Goal: Information Seeking & Learning: Learn about a topic

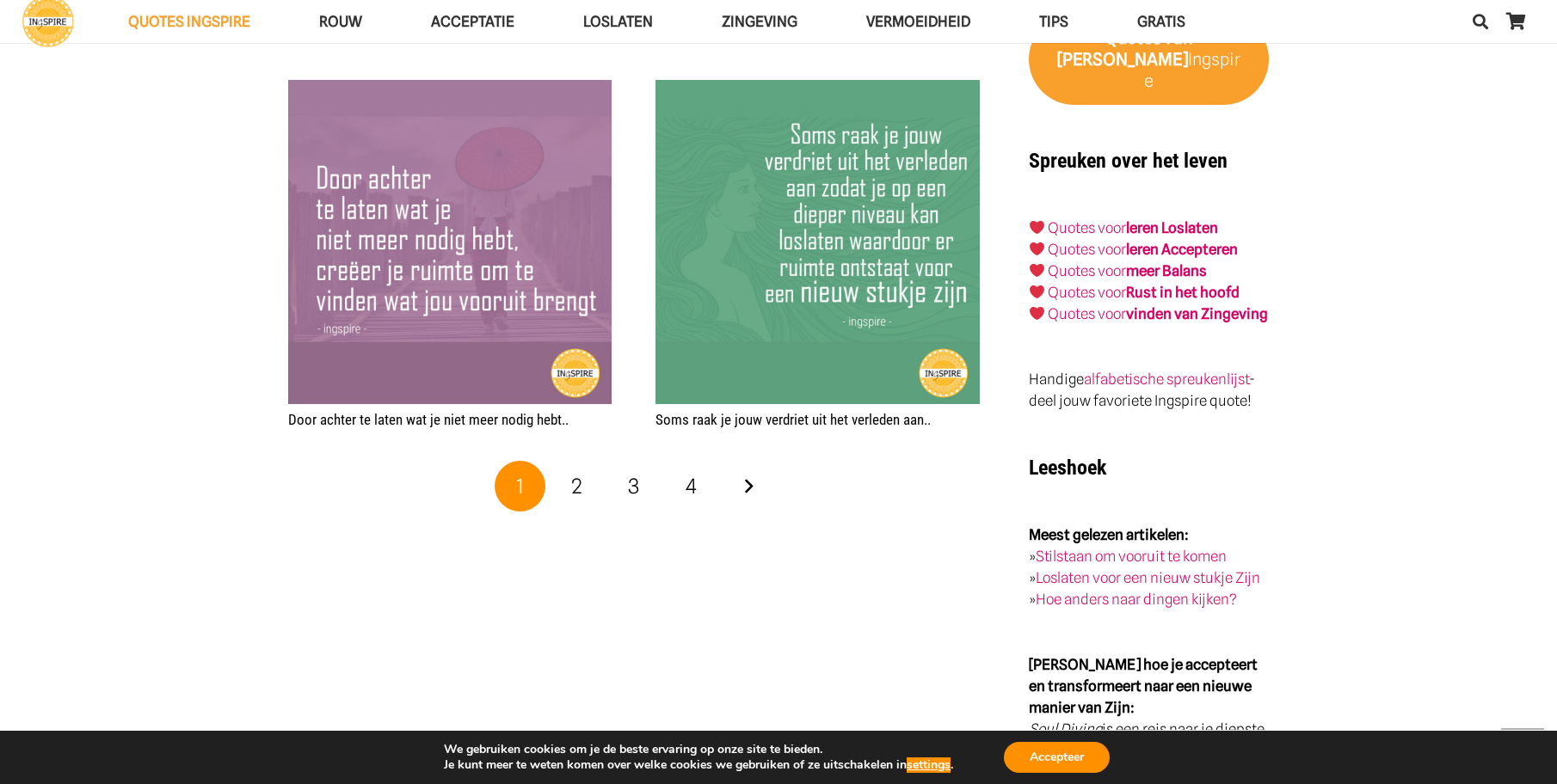
scroll to position [2924, 0]
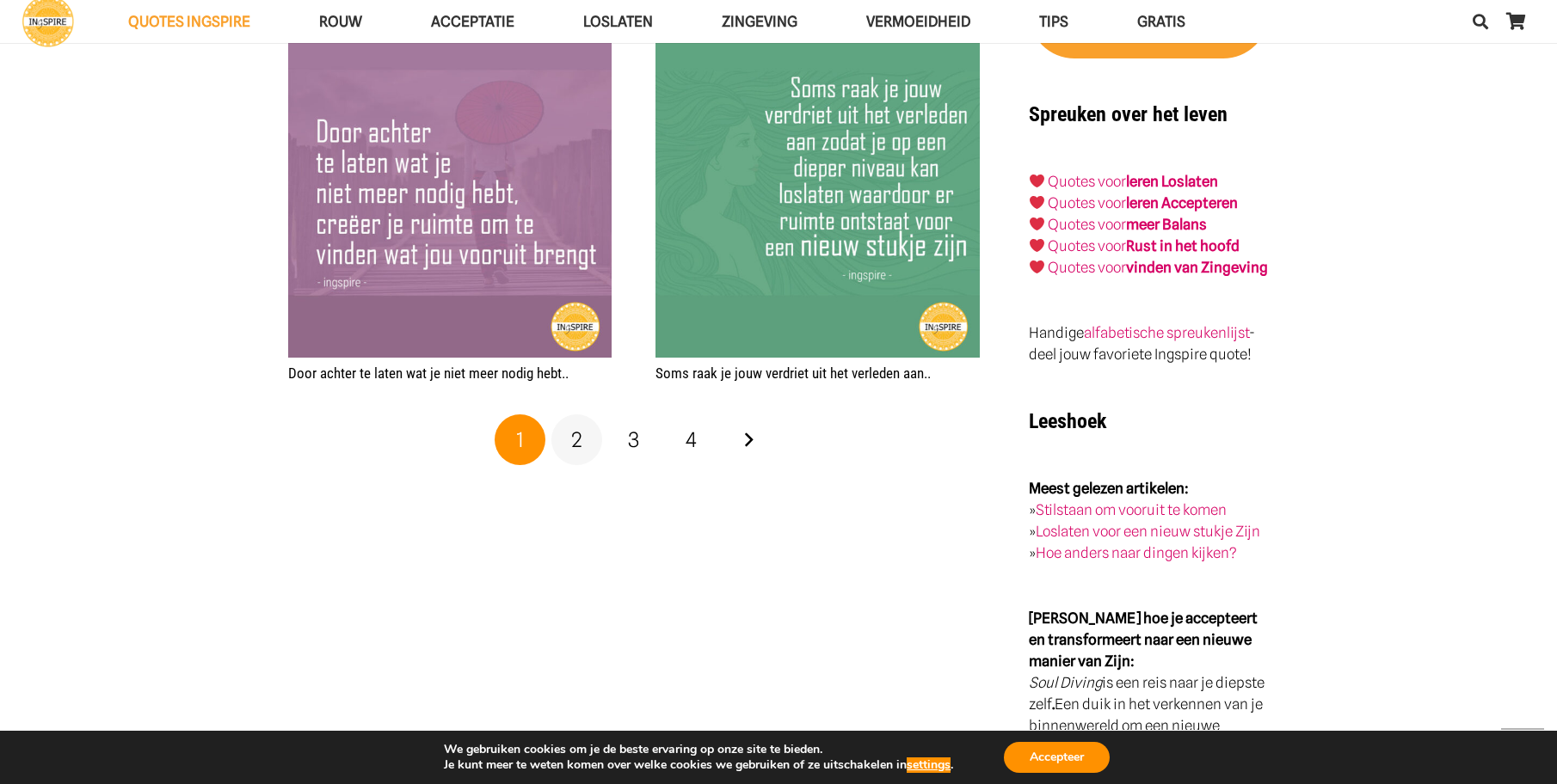
click at [575, 434] on span "2" at bounding box center [577, 440] width 12 height 25
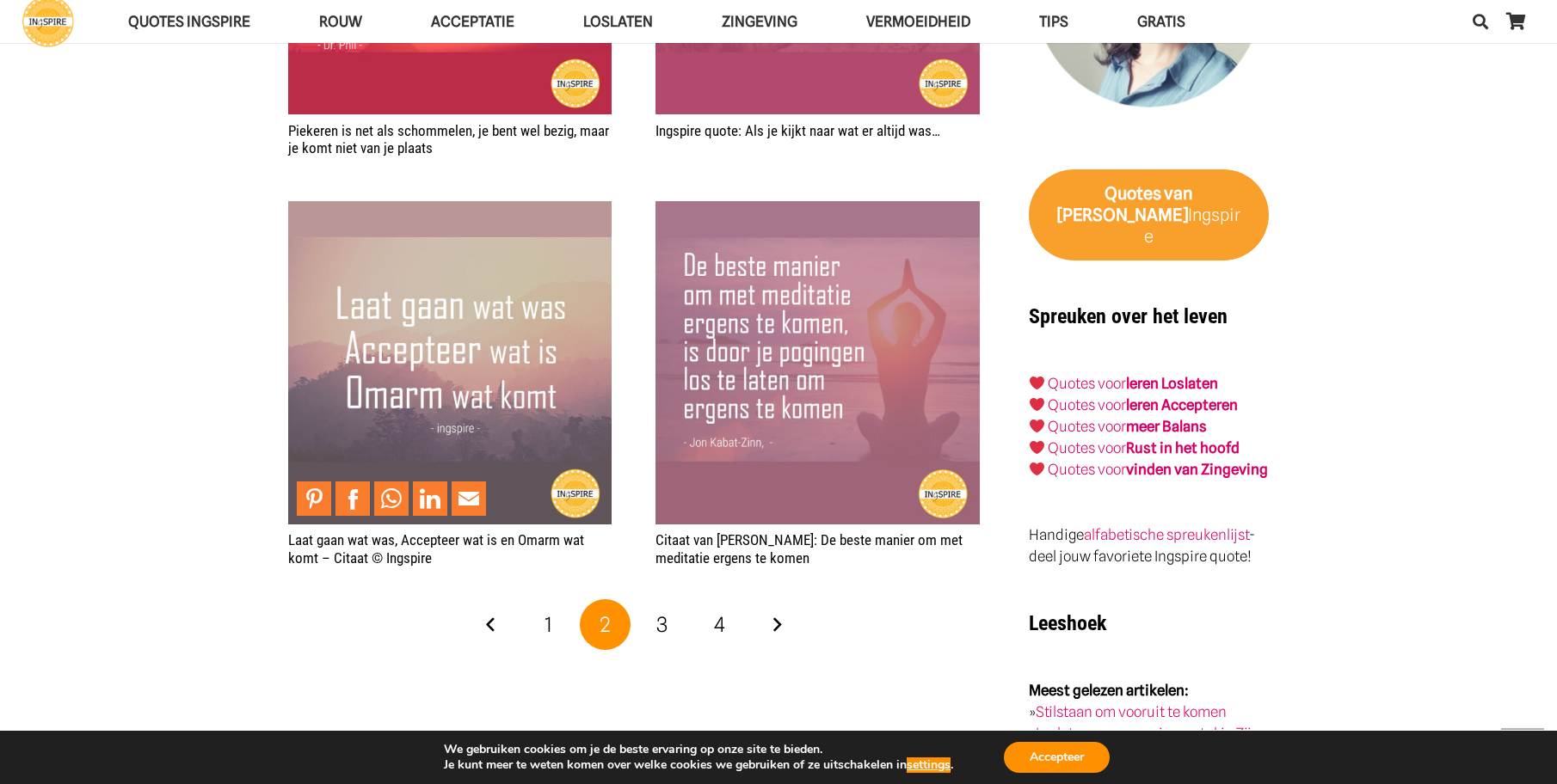
scroll to position [2752, 0]
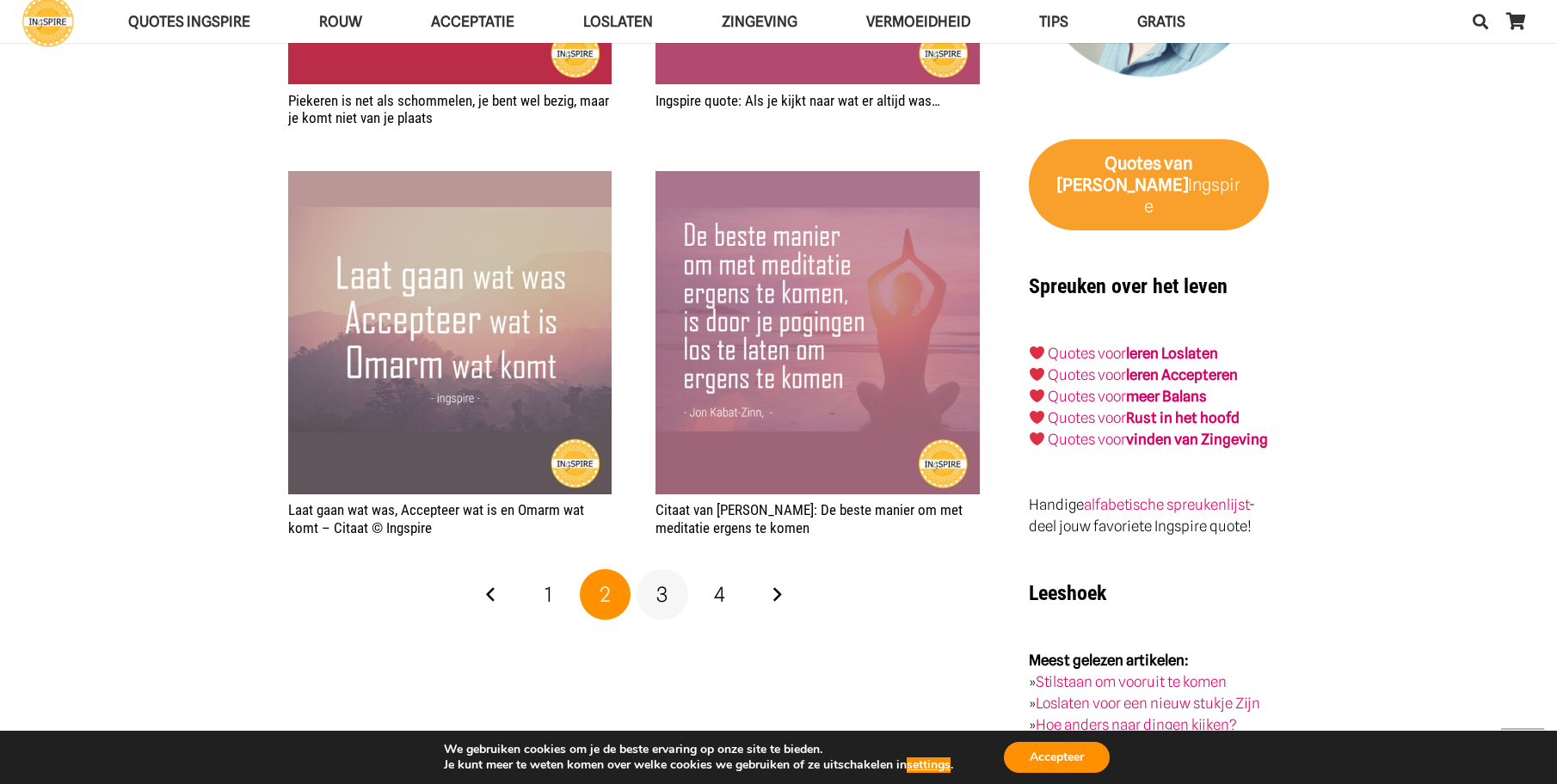
click at [664, 591] on span "3" at bounding box center [662, 594] width 12 height 25
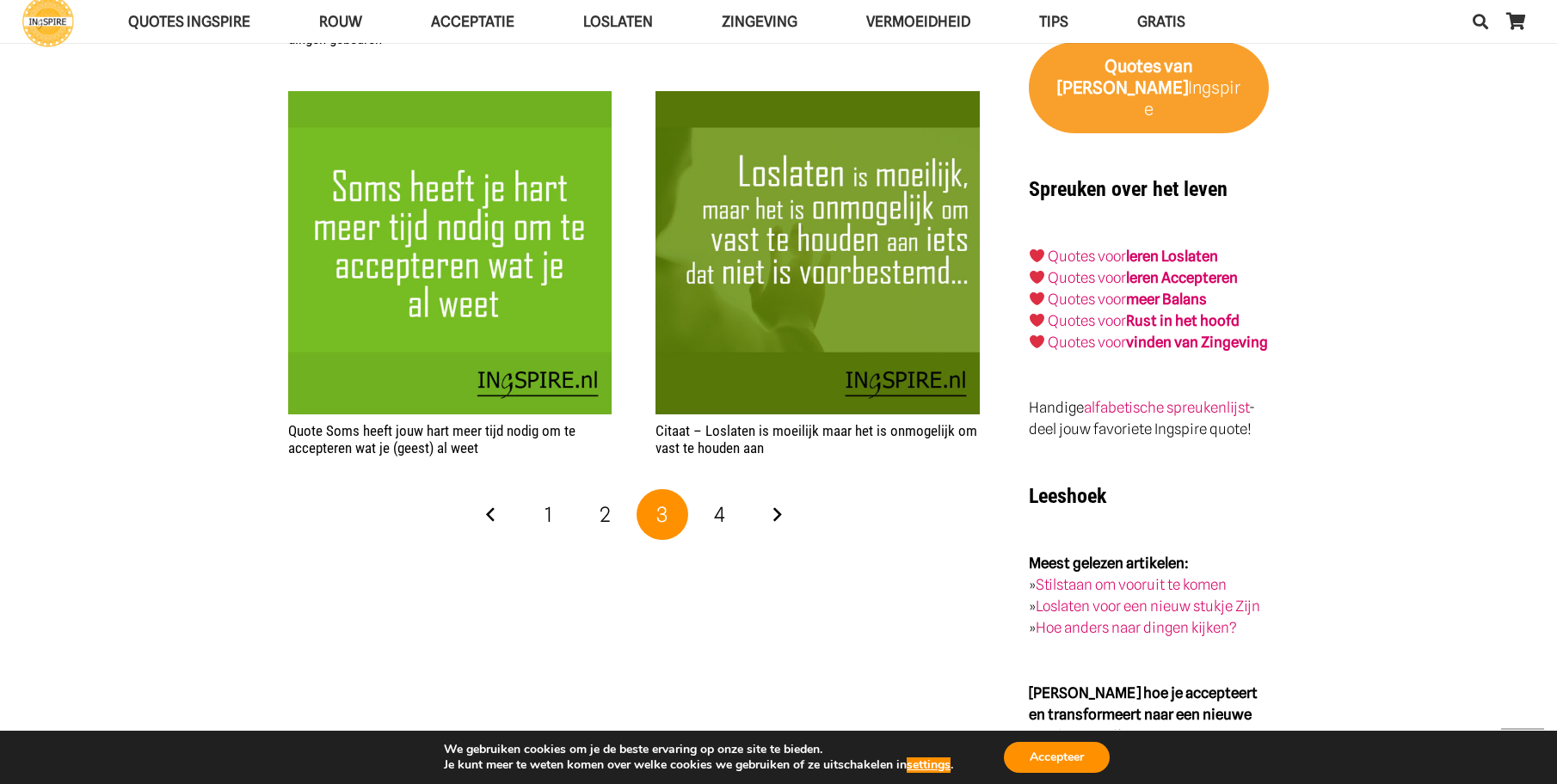
scroll to position [2924, 0]
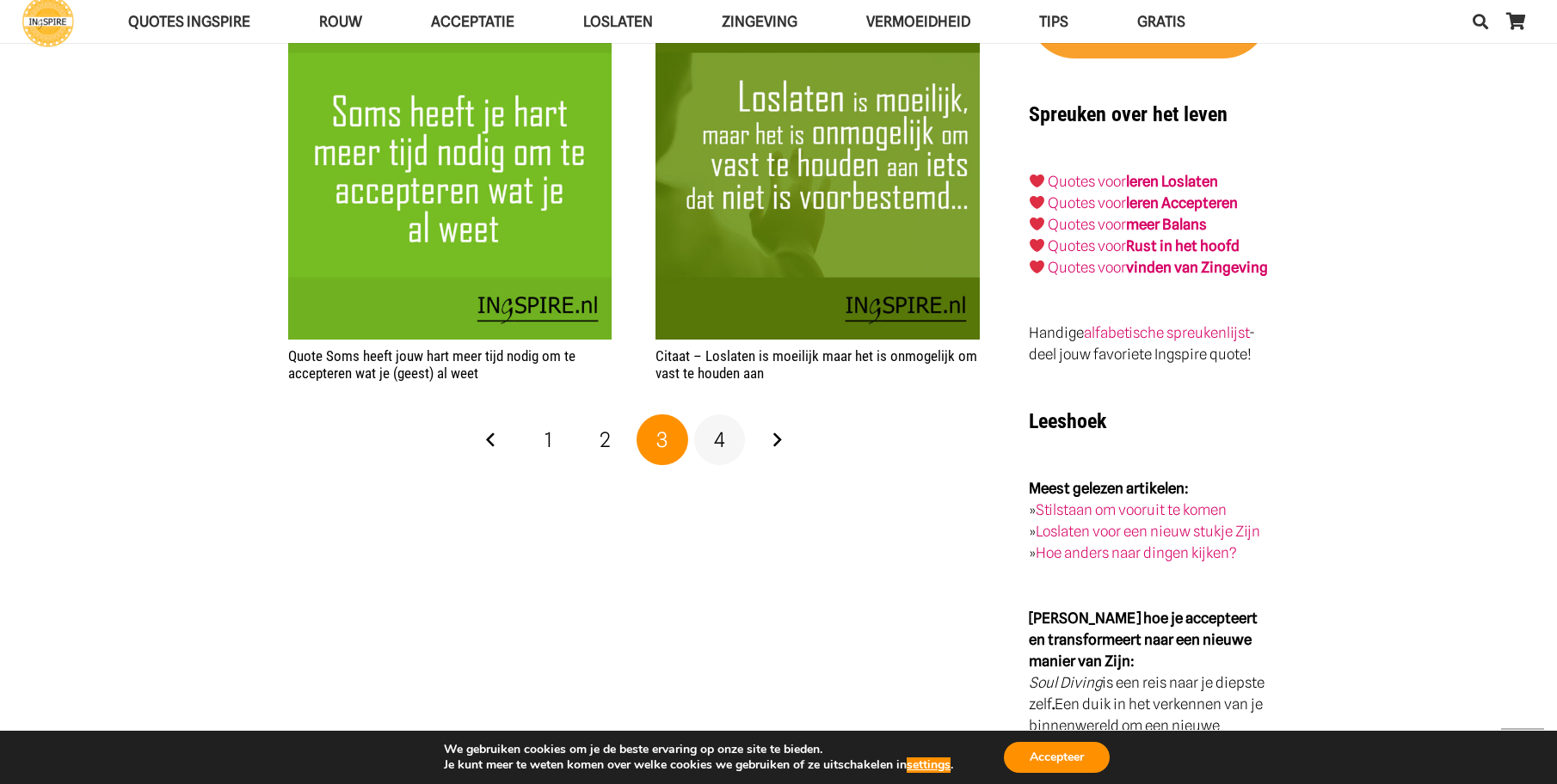
click at [723, 442] on span "4" at bounding box center [720, 440] width 12 height 25
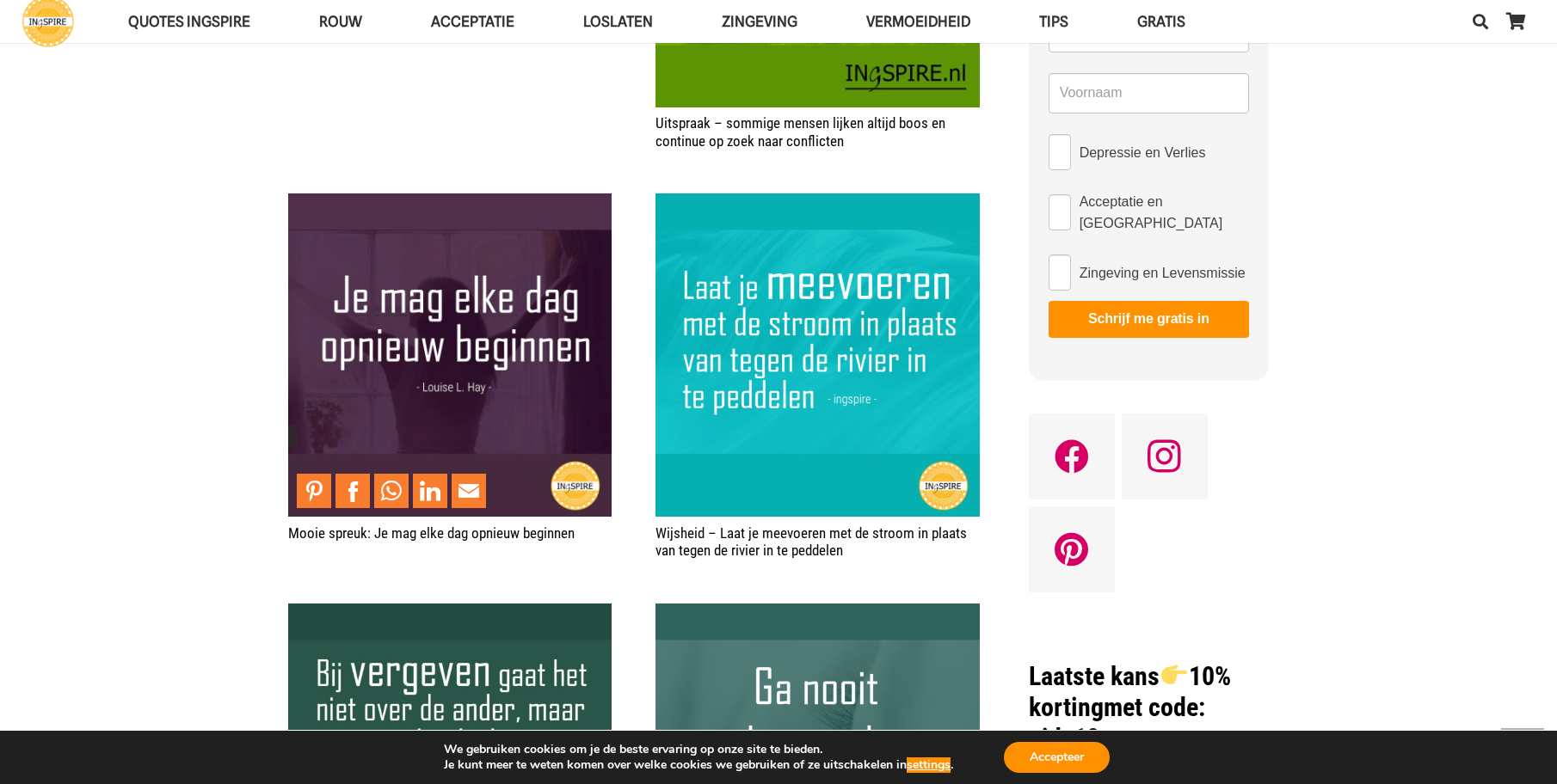
scroll to position [1118, 0]
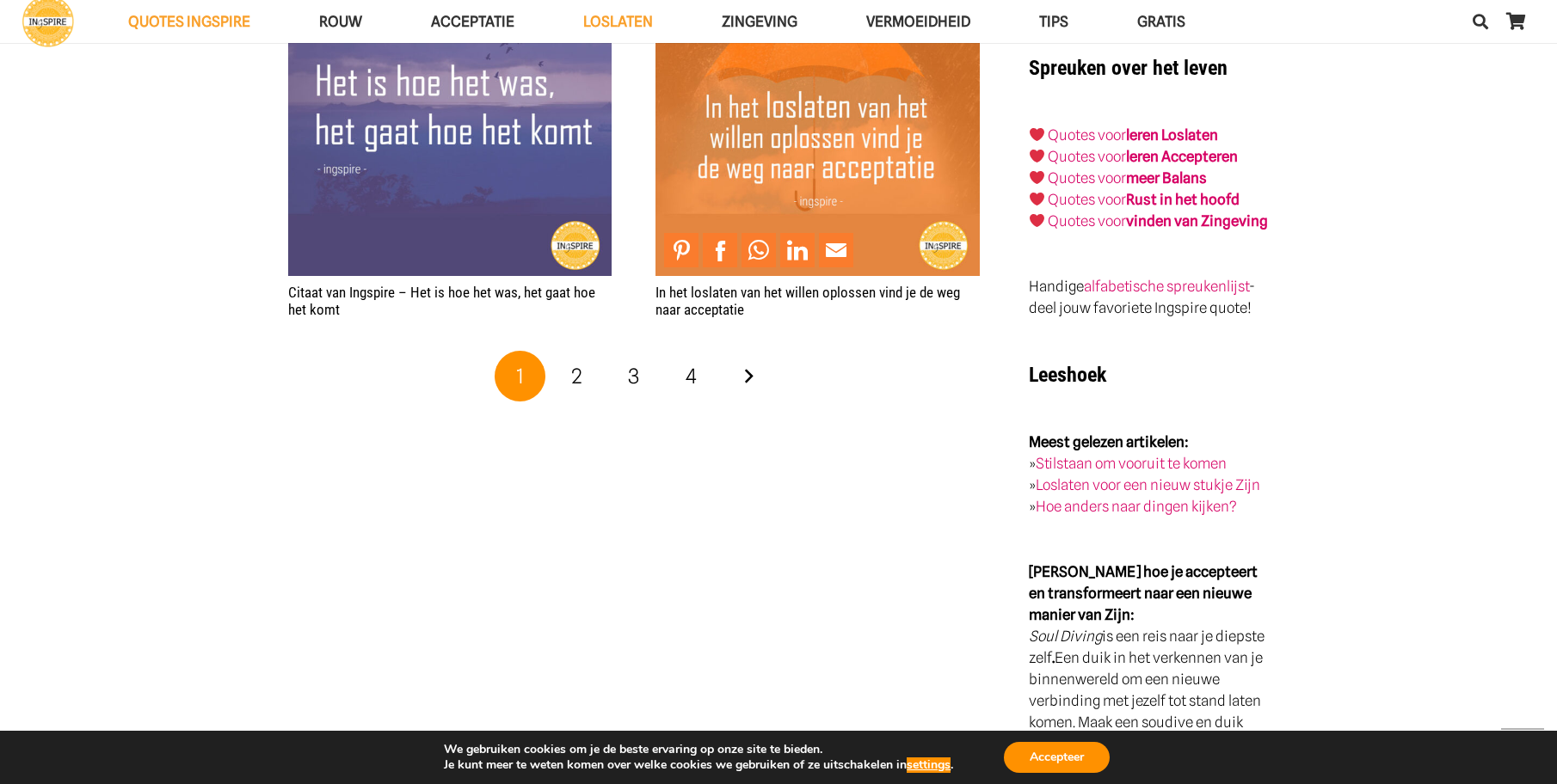
scroll to position [3354, 0]
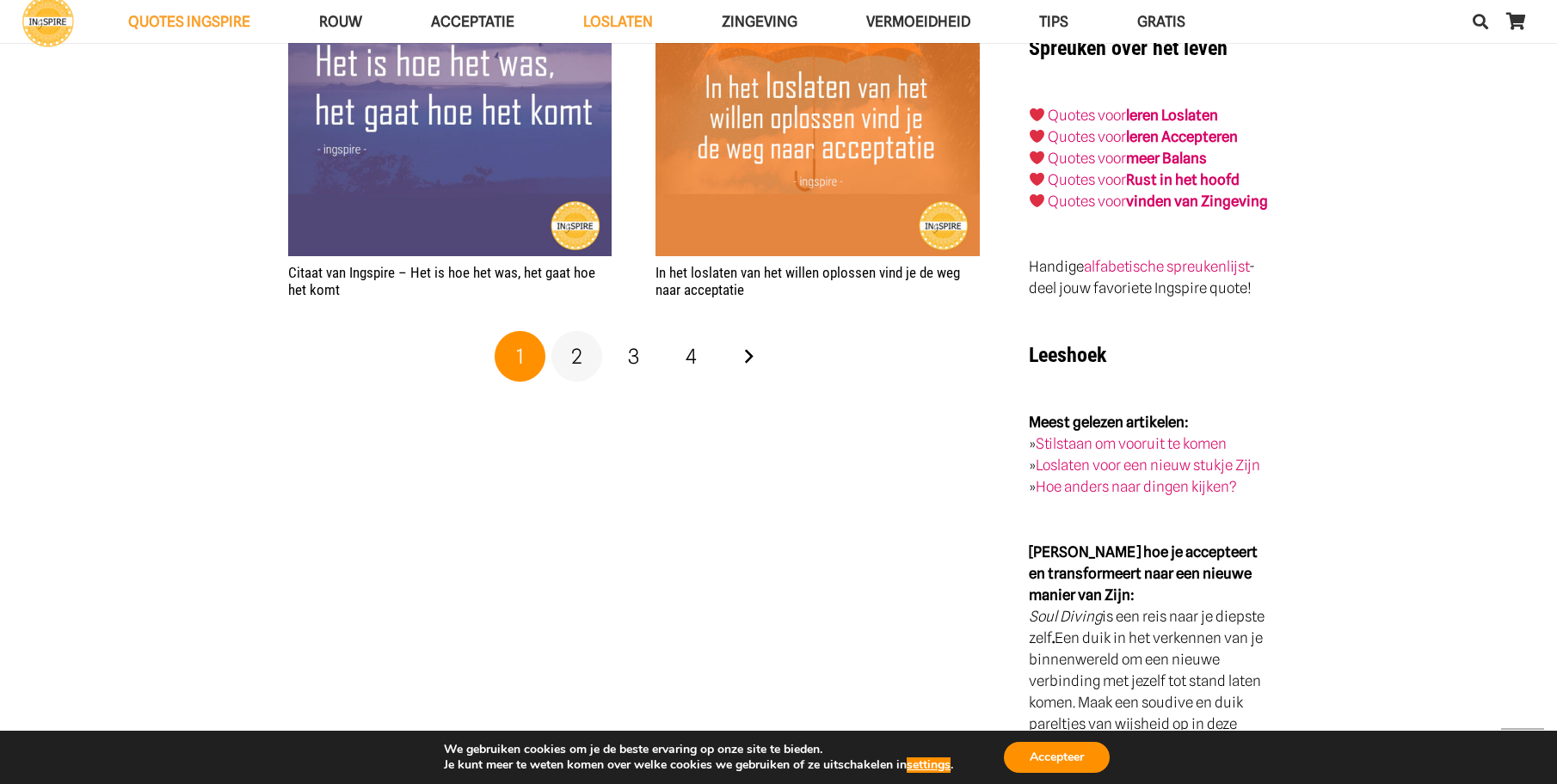
click at [576, 353] on span "2" at bounding box center [577, 357] width 12 height 25
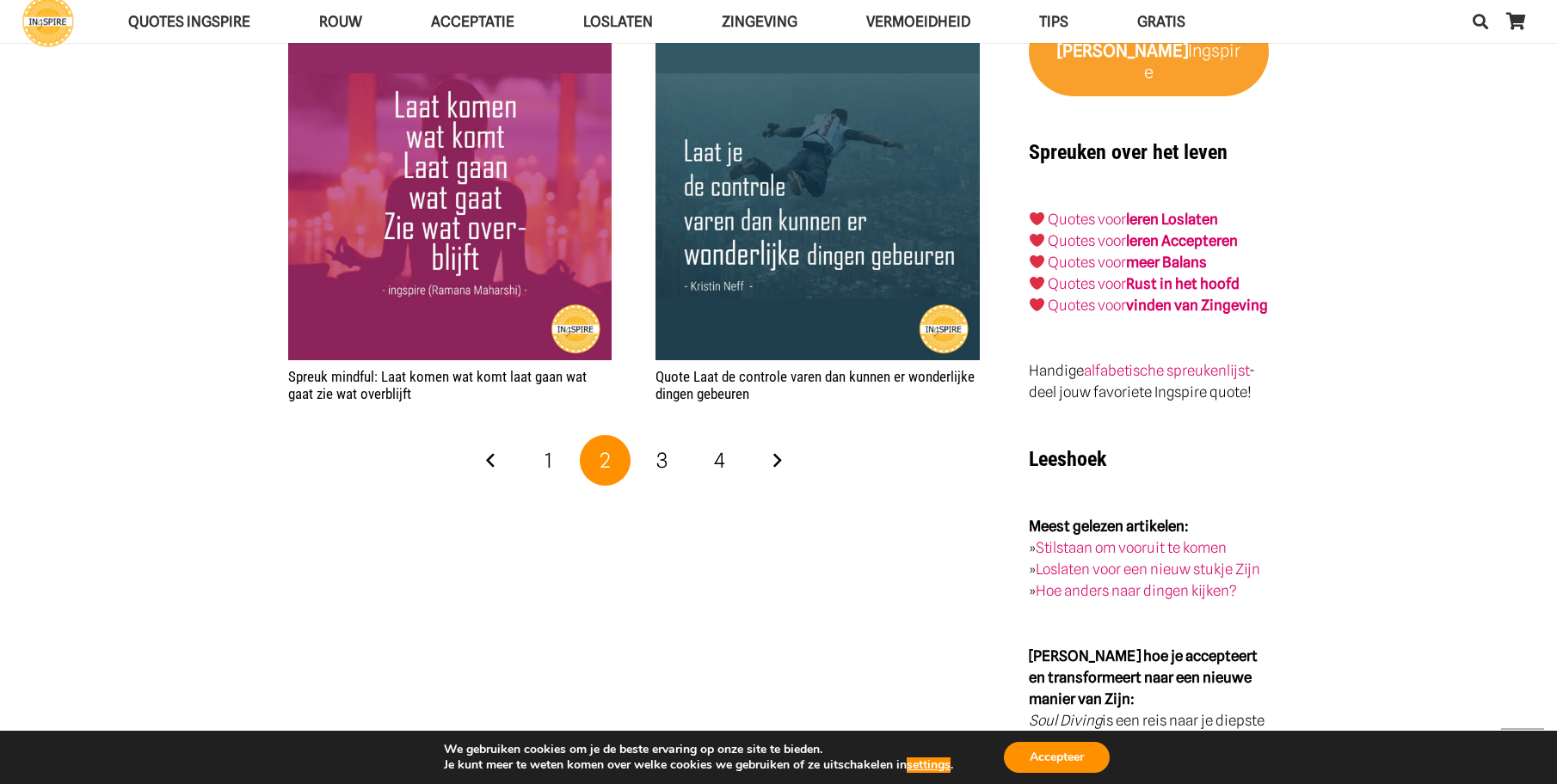
scroll to position [3268, 0]
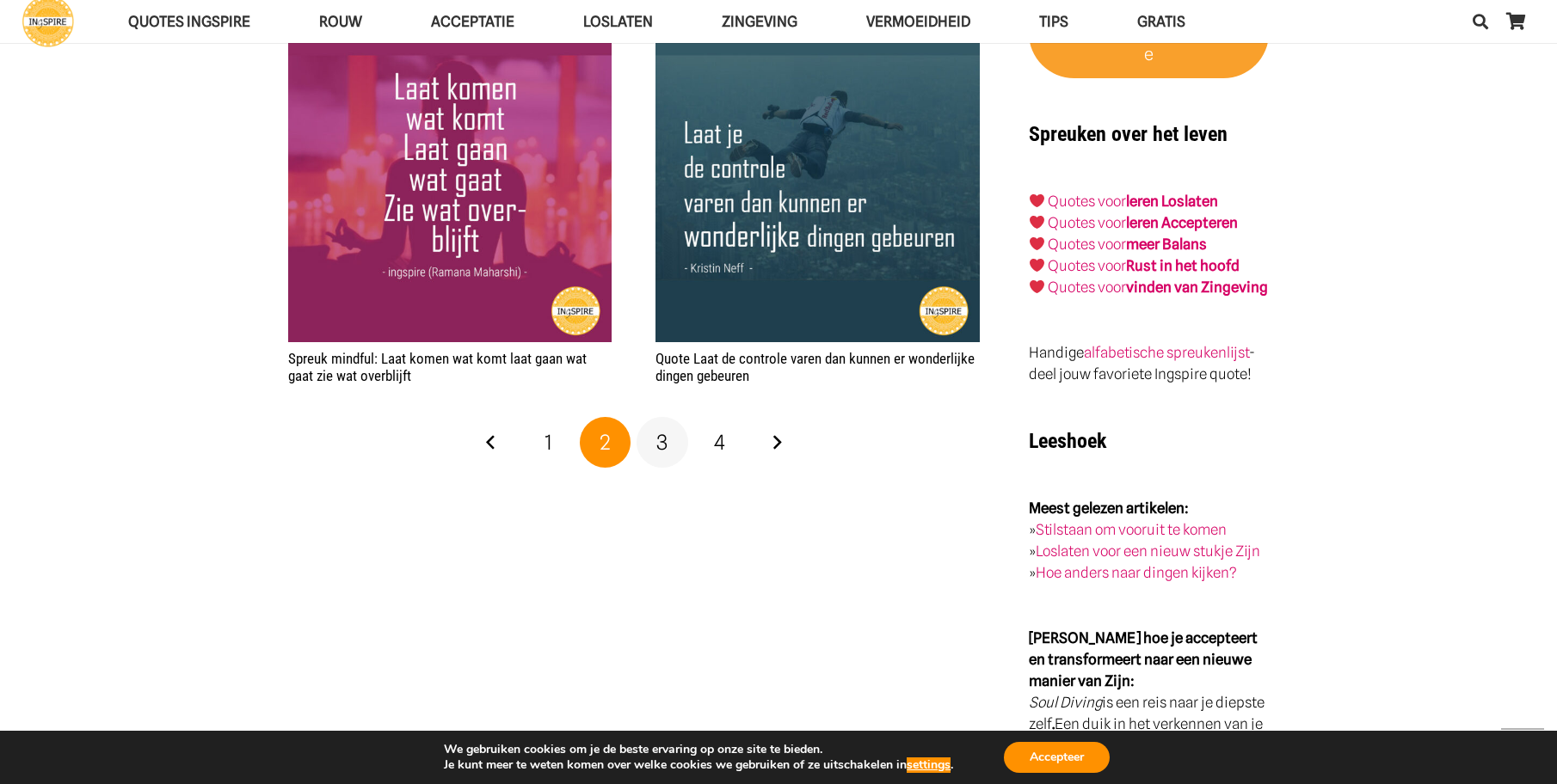
click at [664, 443] on span "3" at bounding box center [662, 443] width 12 height 25
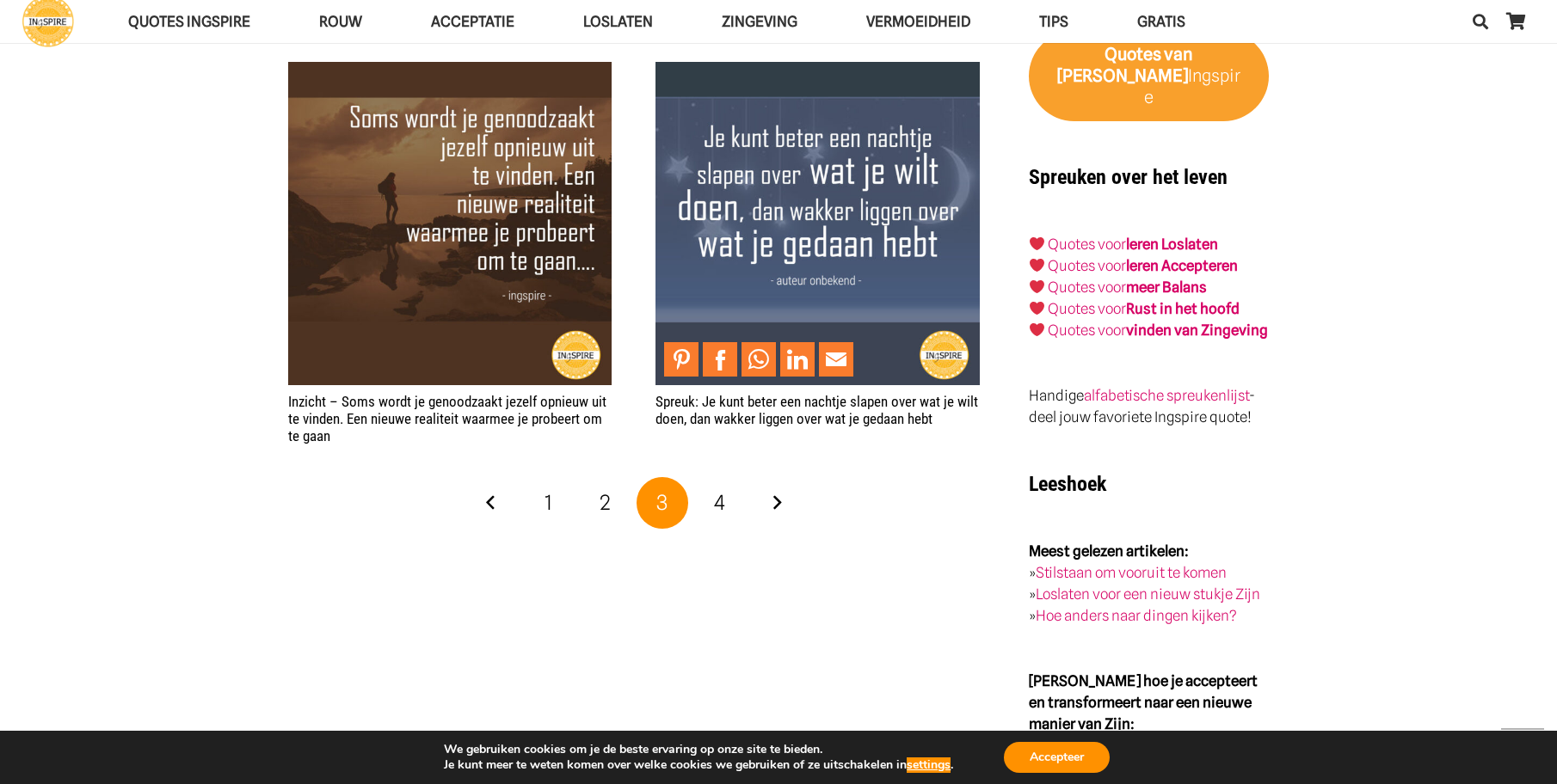
scroll to position [3268, 0]
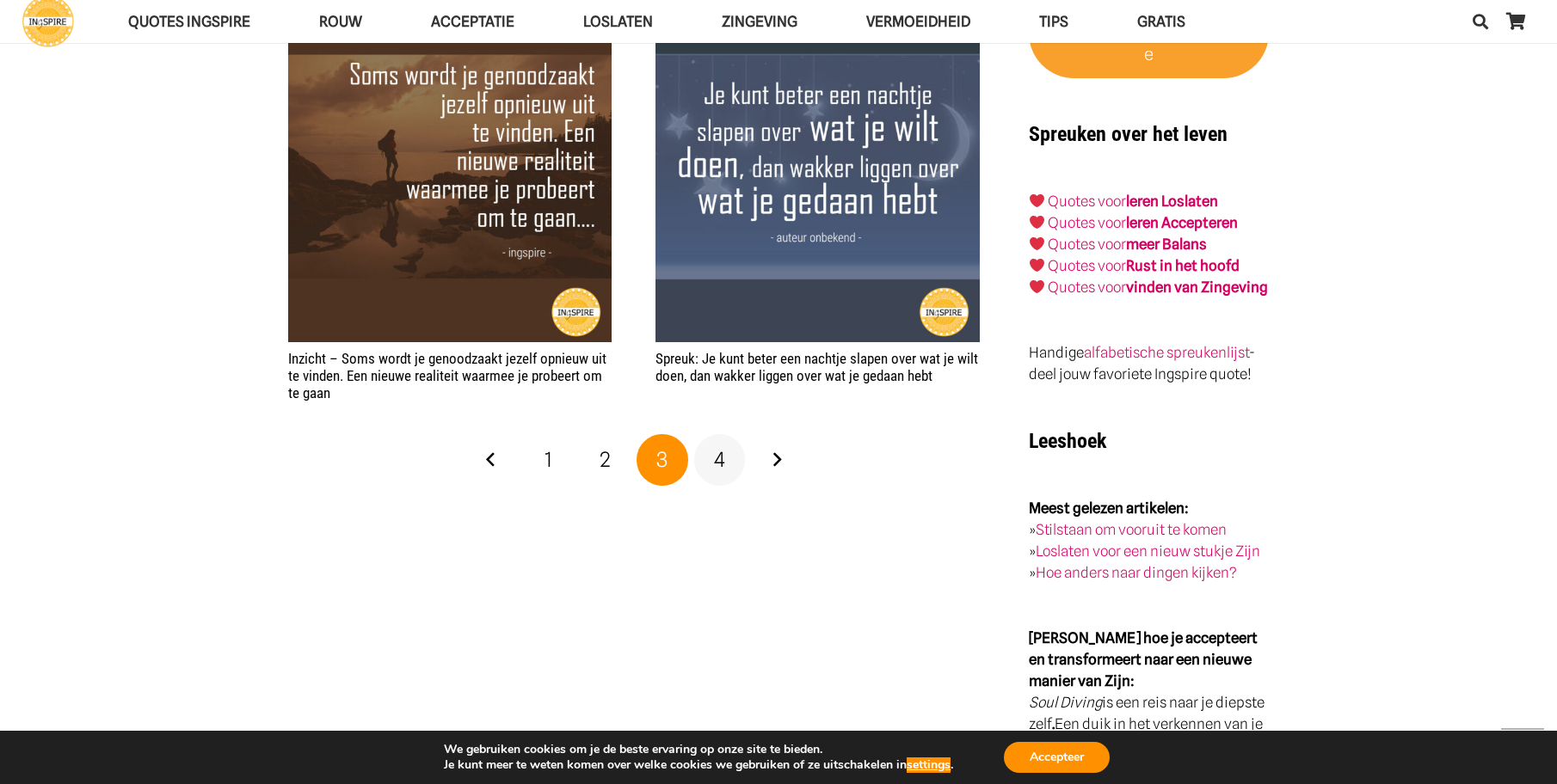
click at [722, 462] on span "4" at bounding box center [720, 459] width 12 height 25
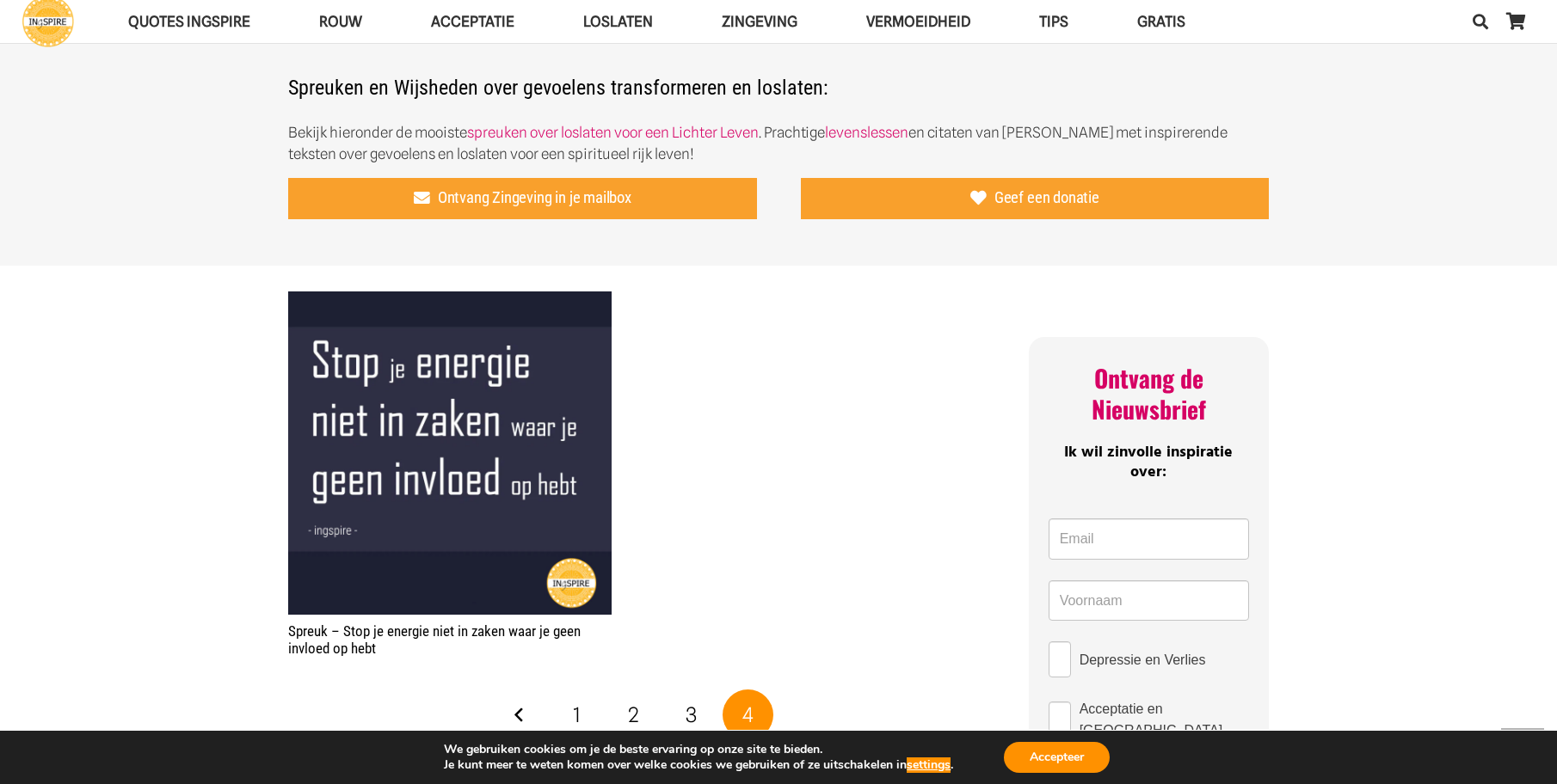
scroll to position [1033, 0]
